Goal: Navigation & Orientation: Find specific page/section

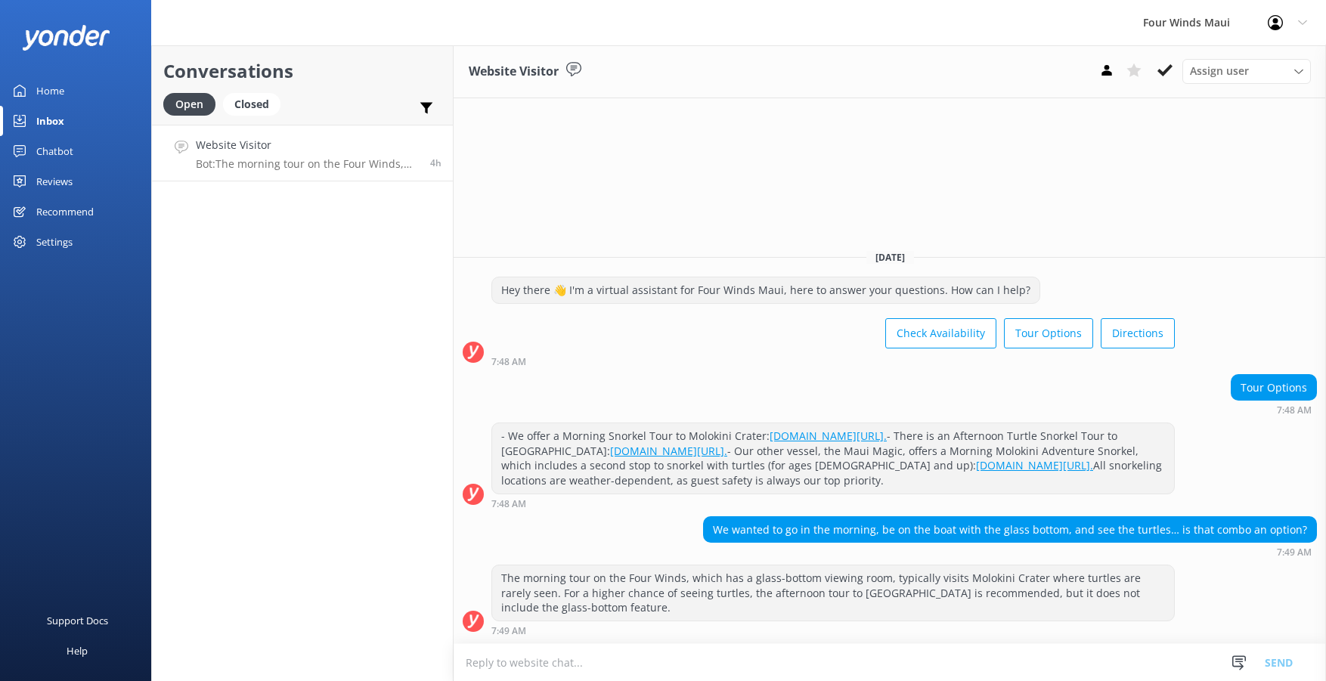
click at [65, 83] on link "Home" at bounding box center [75, 91] width 151 height 30
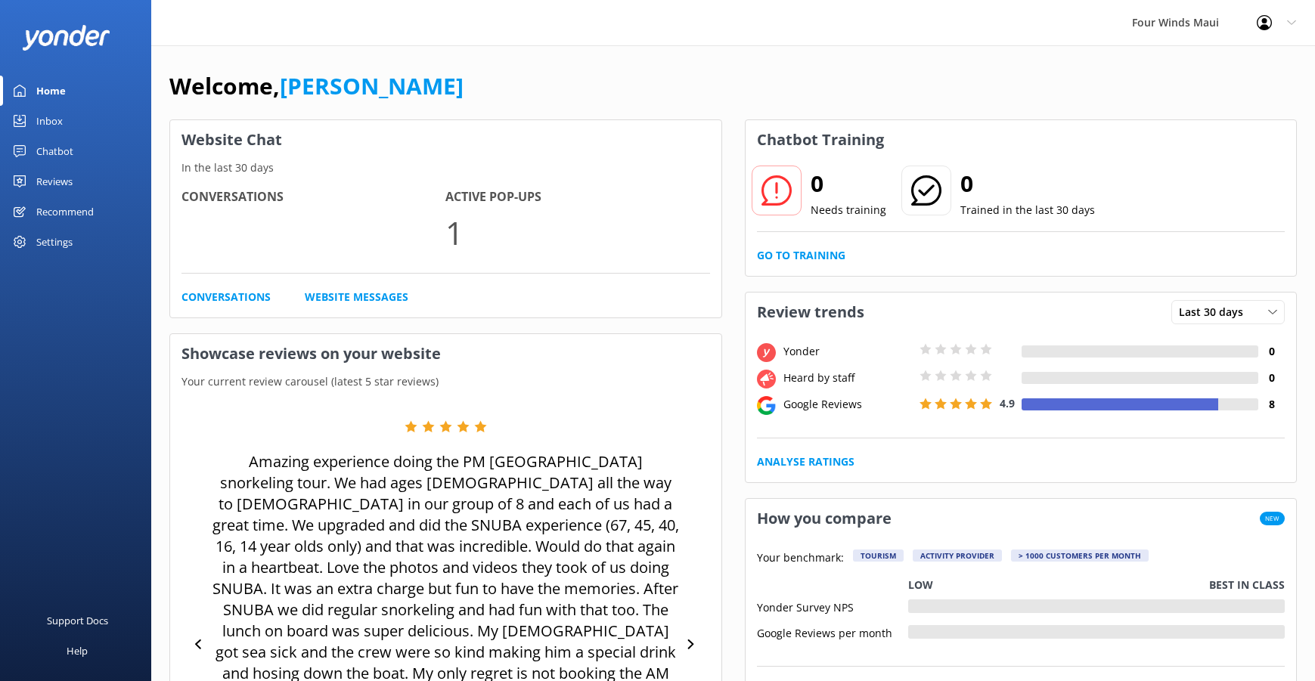
click at [39, 125] on div "Inbox" at bounding box center [49, 121] width 26 height 30
